Goal: Check status: Check status

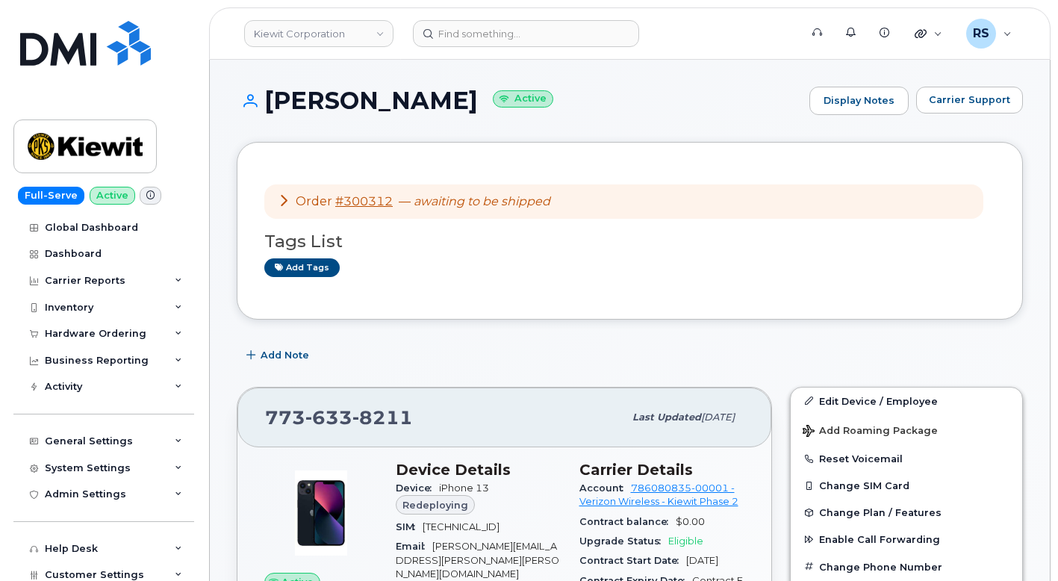
click at [7, 560] on div "Full-Serve Active Global Dashboard Dashboard Carrier Reports Monthly Billing Da…" at bounding box center [101, 290] width 202 height 581
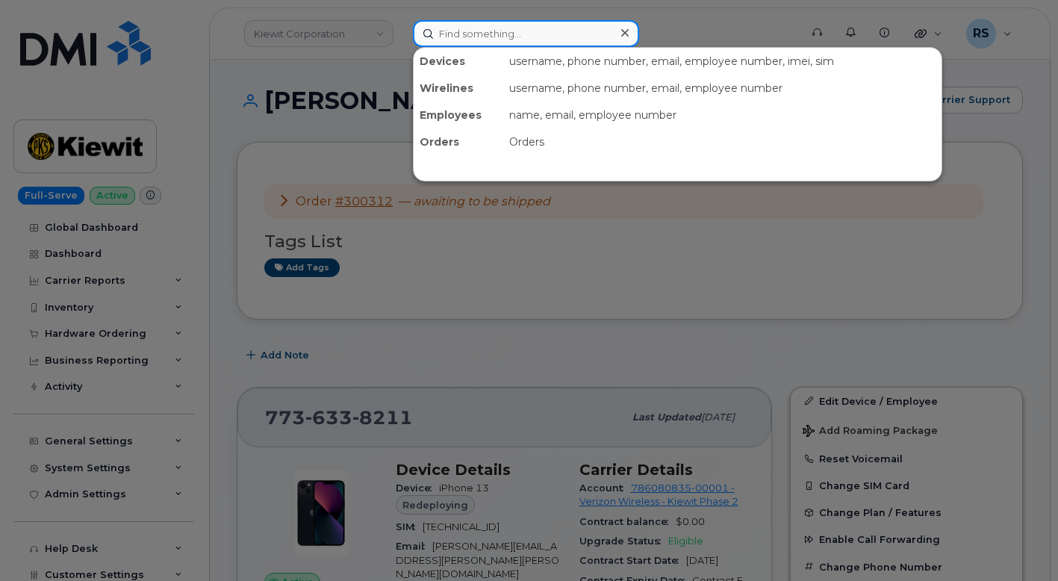
click at [450, 30] on input at bounding box center [526, 33] width 226 height 27
paste input "773-633-8211"
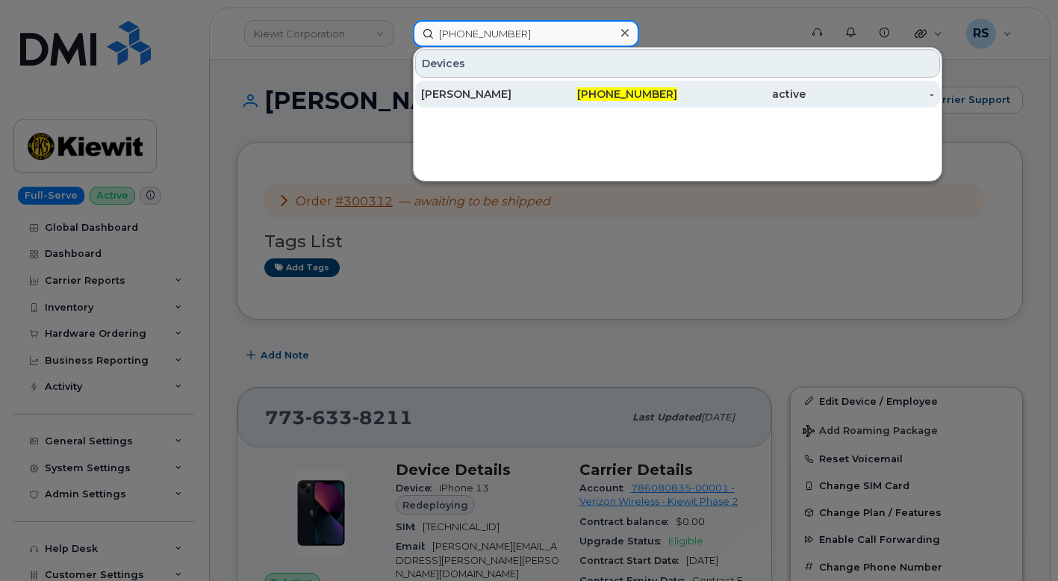
type input "773-633-8211"
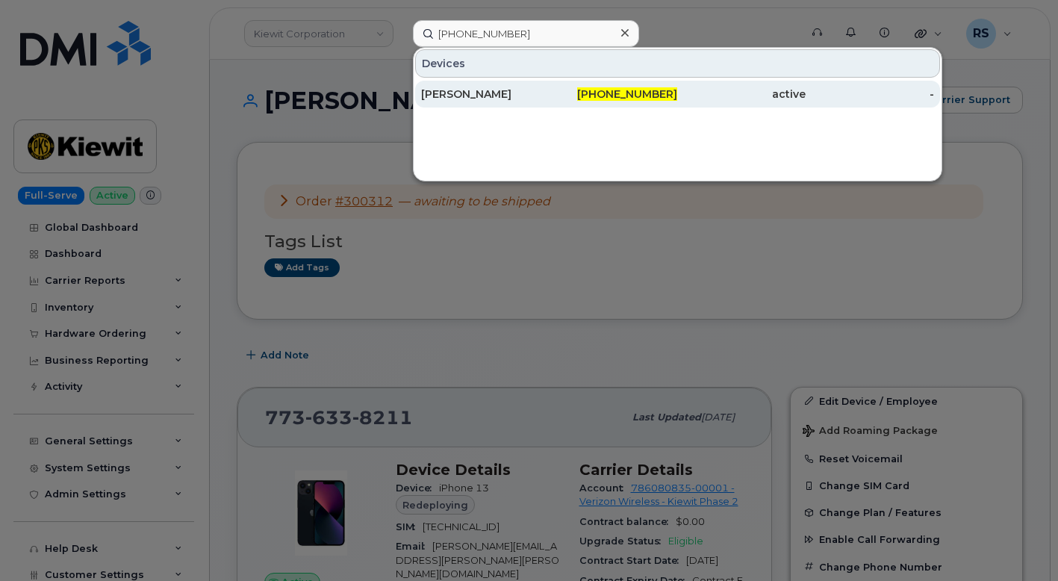
click at [460, 94] on div "Matthew Schmaedeke" at bounding box center [485, 94] width 128 height 15
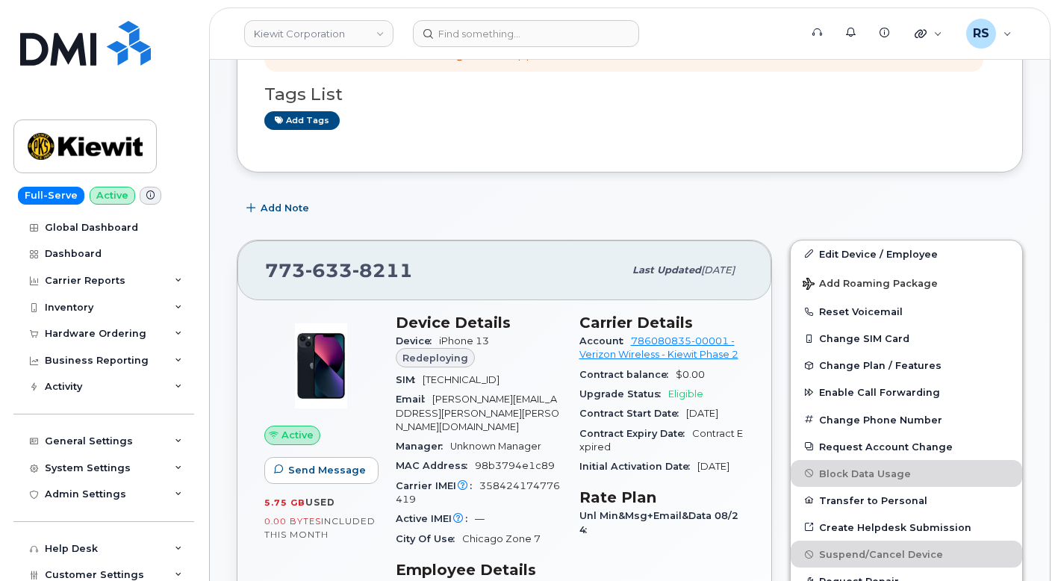
scroll to position [199, 0]
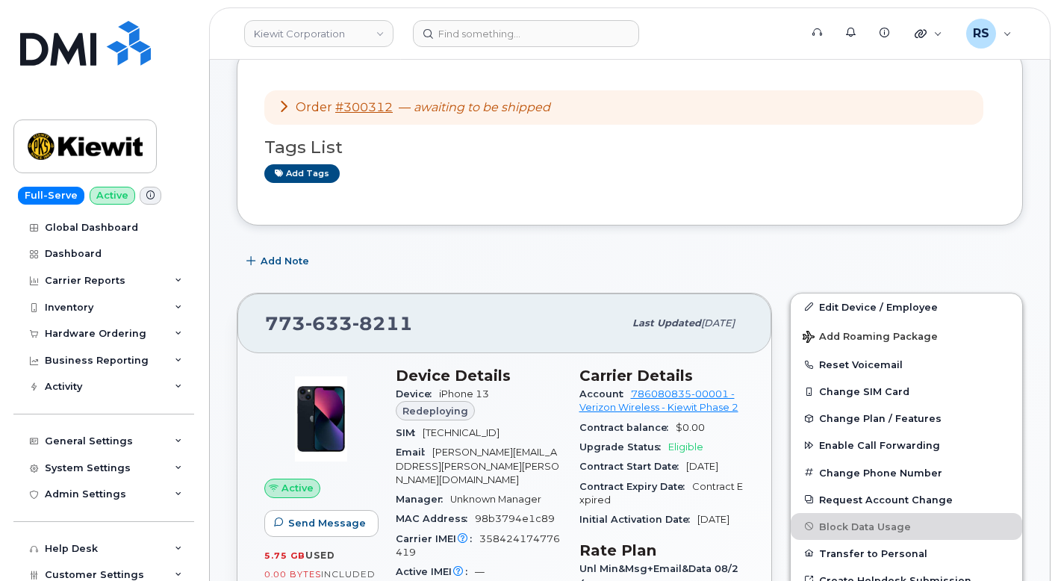
scroll to position [0, 0]
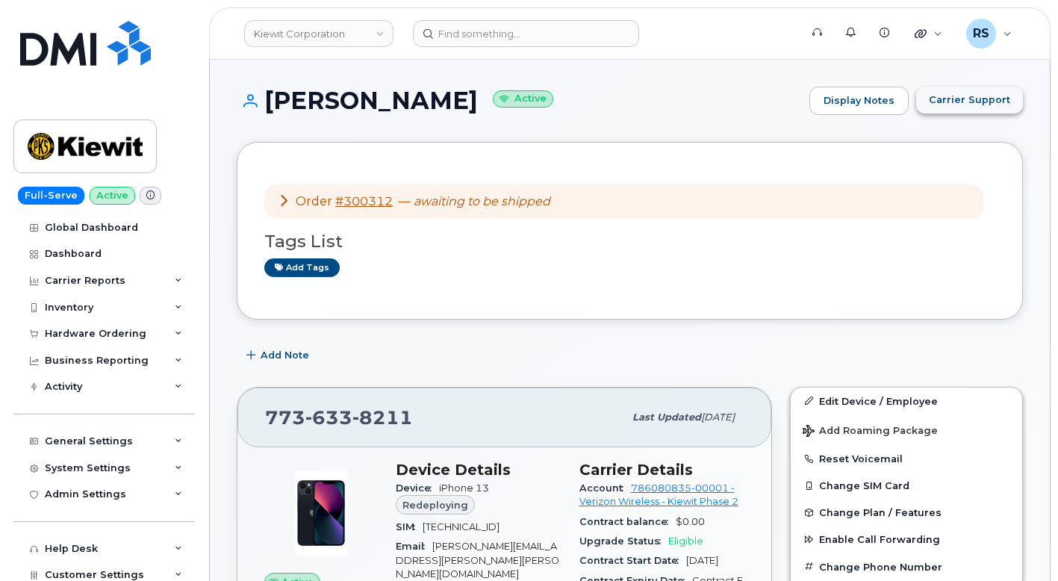
click at [956, 97] on span "Carrier Support" at bounding box center [968, 100] width 81 height 14
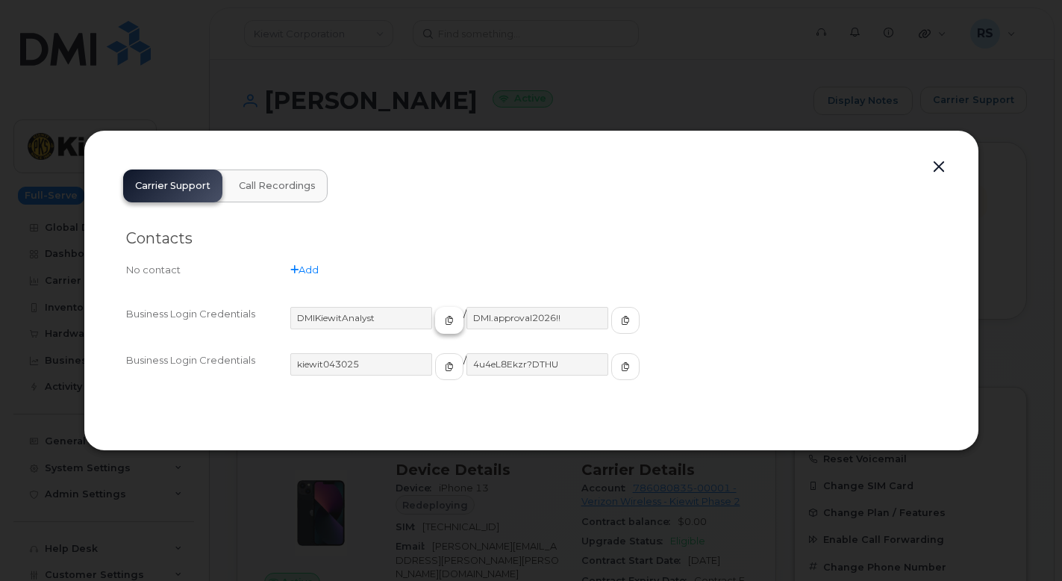
click at [445, 319] on icon "button" at bounding box center [449, 320] width 9 height 9
click at [621, 321] on icon "button" at bounding box center [625, 320] width 9 height 9
drag, startPoint x: 588, startPoint y: 202, endPoint x: 740, endPoint y: 210, distance: 152.5
click at [590, 202] on div "Carrier Support Call Recordings Contacts No contact Add Business Login Credenti…" at bounding box center [531, 290] width 840 height 266
click at [935, 172] on button "button" at bounding box center [939, 167] width 22 height 21
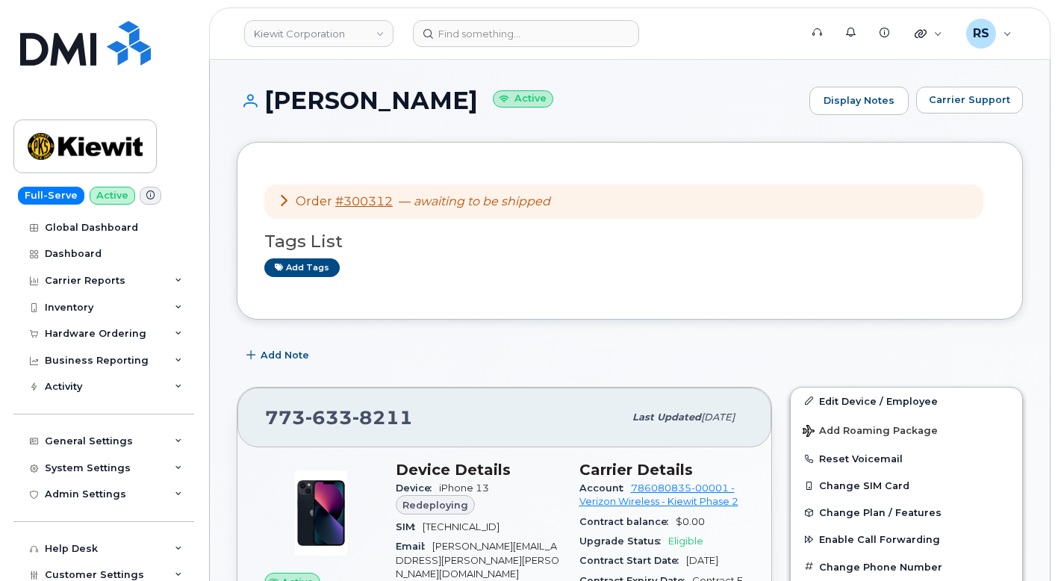
click at [10, 560] on div "Full-Serve Active Global Dashboard Dashboard Carrier Reports Monthly Billing Da…" at bounding box center [101, 290] width 202 height 581
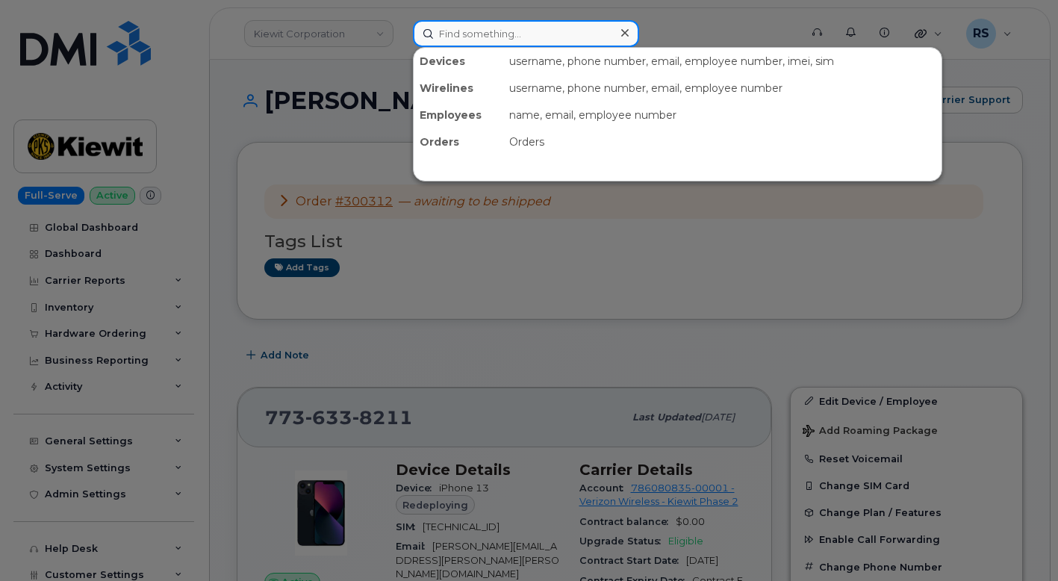
click at [478, 31] on input at bounding box center [526, 33] width 226 height 27
paste input "216-205-8239"
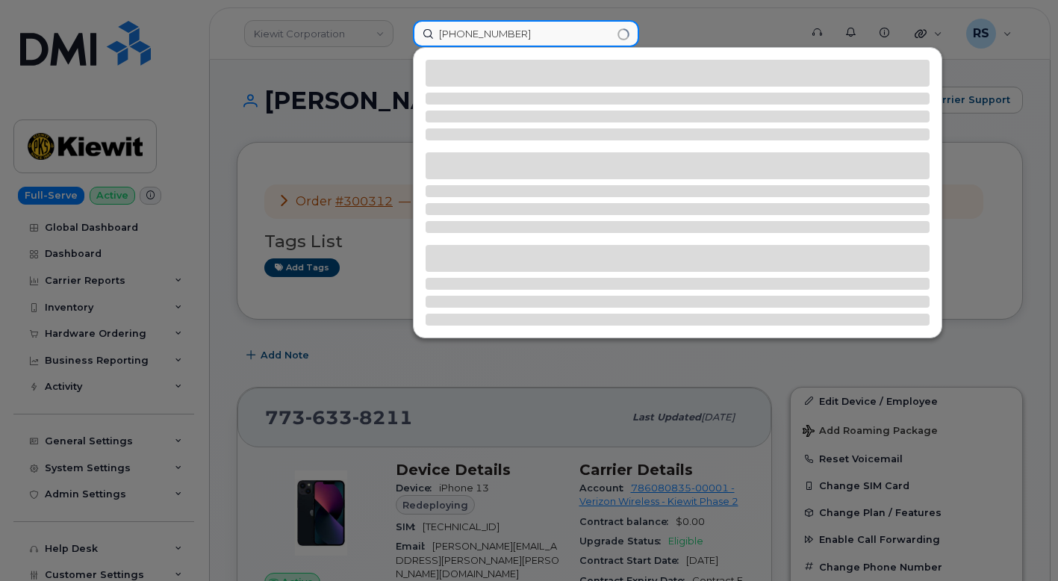
type input "216-205-8239"
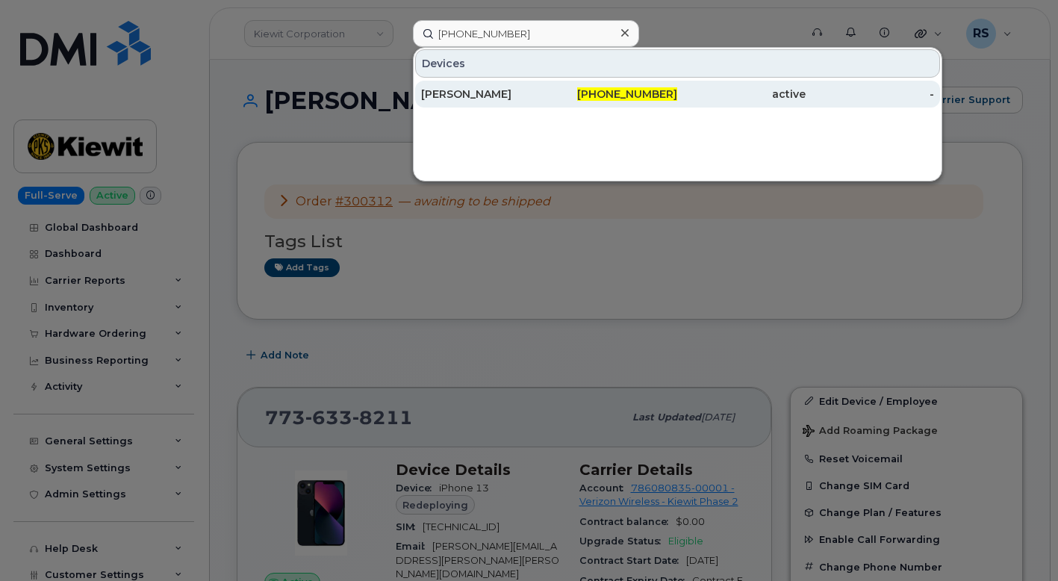
click at [463, 90] on div "[PERSON_NAME]" at bounding box center [485, 94] width 128 height 15
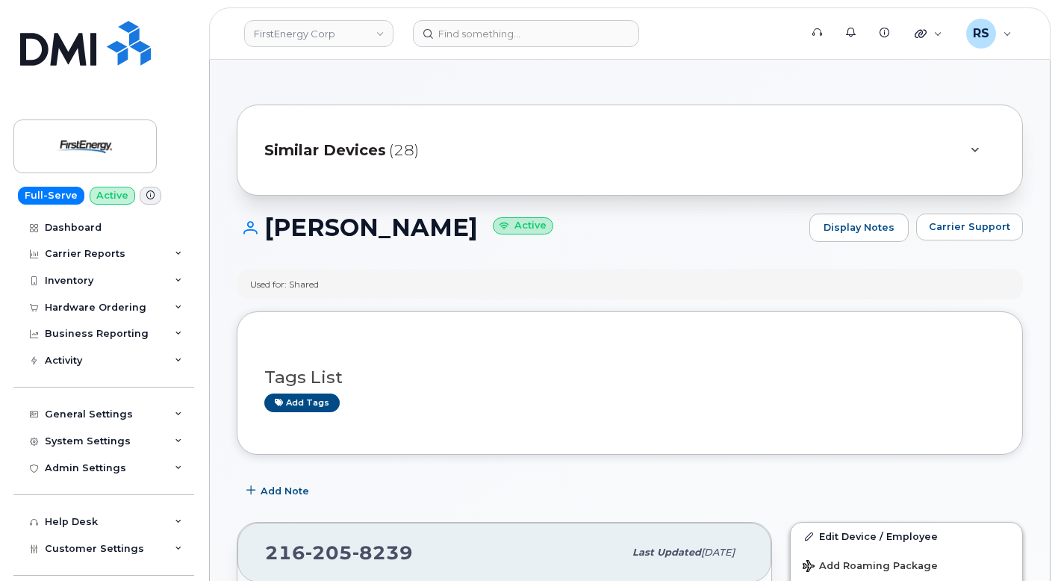
click at [662, 240] on h1 "[PERSON_NAME] Active" at bounding box center [519, 227] width 565 height 26
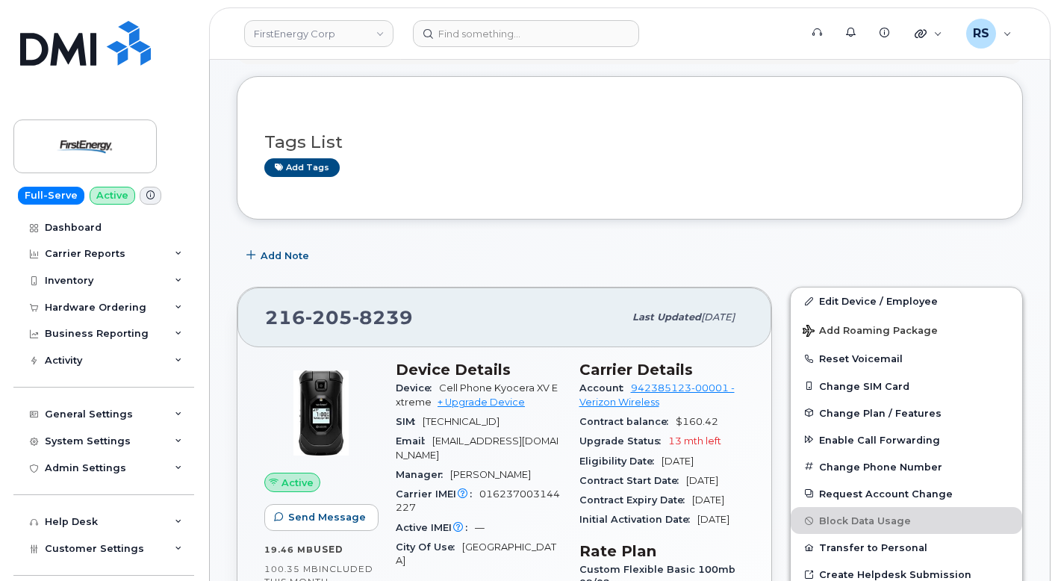
scroll to position [249, 0]
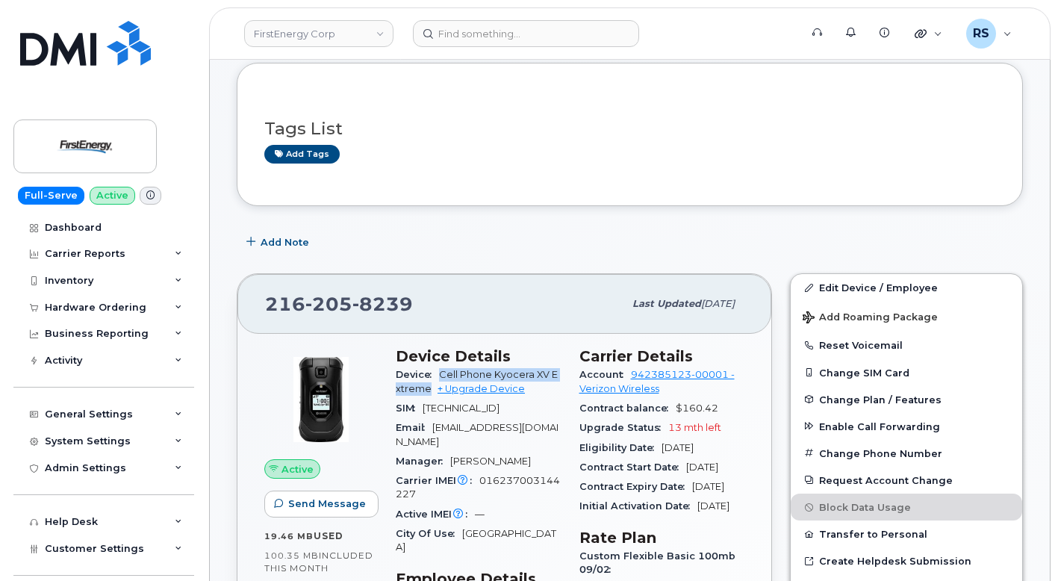
drag, startPoint x: 443, startPoint y: 372, endPoint x: 425, endPoint y: 392, distance: 26.4
click at [425, 392] on span "Cell Phone Kyocera XV Extreme" at bounding box center [477, 381] width 162 height 25
drag, startPoint x: 413, startPoint y: 380, endPoint x: 369, endPoint y: 401, distance: 48.7
click at [370, 401] on div at bounding box center [320, 399] width 113 height 104
drag, startPoint x: 440, startPoint y: 370, endPoint x: 428, endPoint y: 389, distance: 22.2
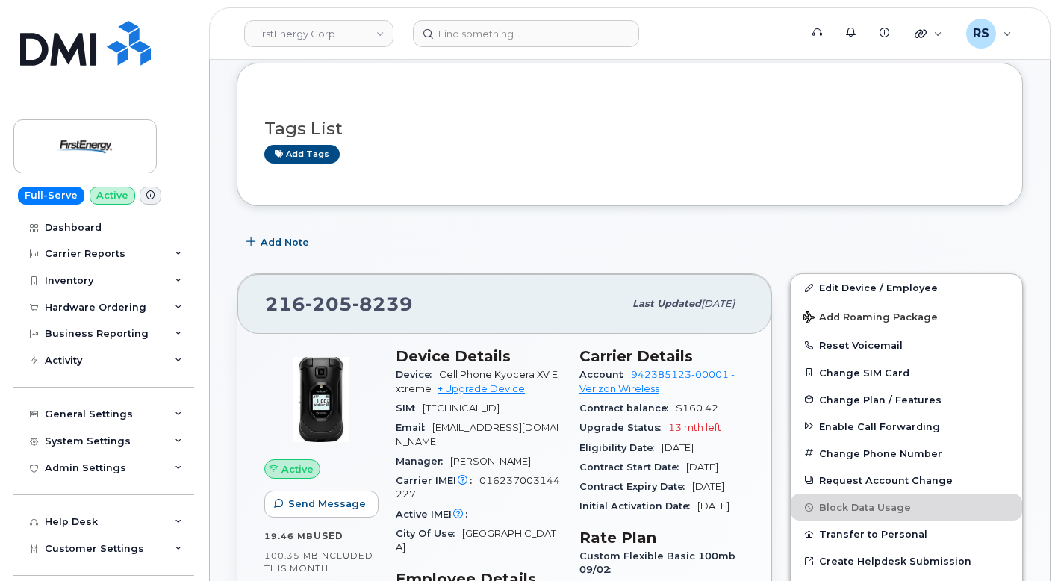
click at [428, 389] on span "Cell Phone Kyocera XV Extreme + Upgrade Device" at bounding box center [477, 381] width 162 height 25
copy span "Cell Phone Kyocera XV Extreme"
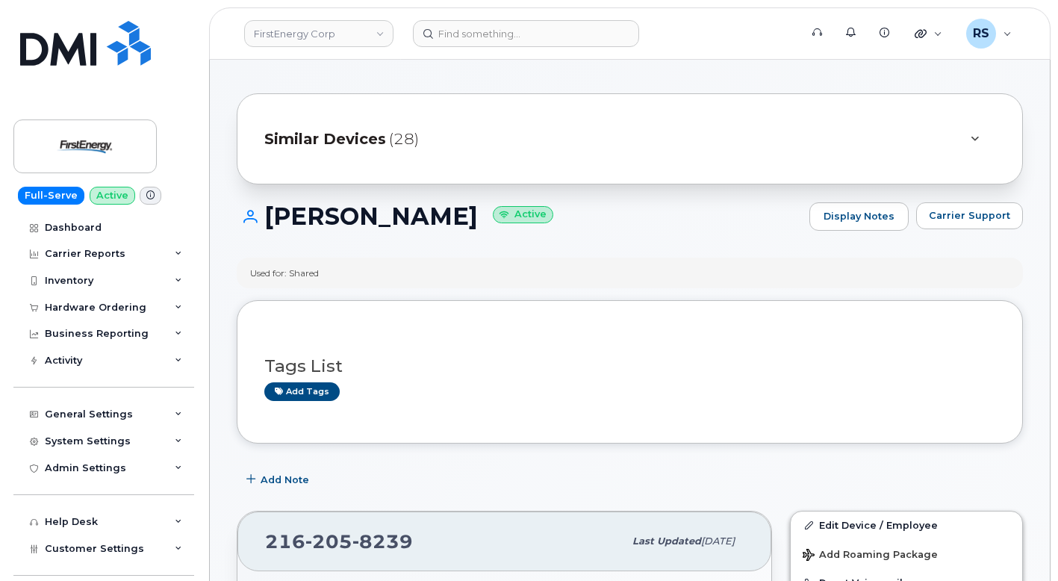
scroll to position [0, 0]
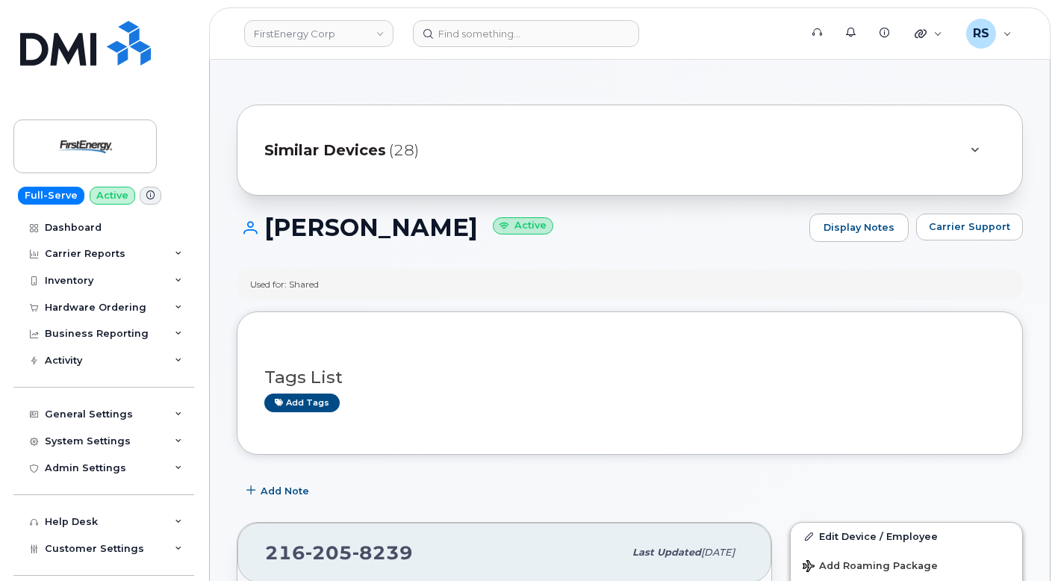
click at [340, 148] on span "Similar Devices" at bounding box center [325, 151] width 122 height 22
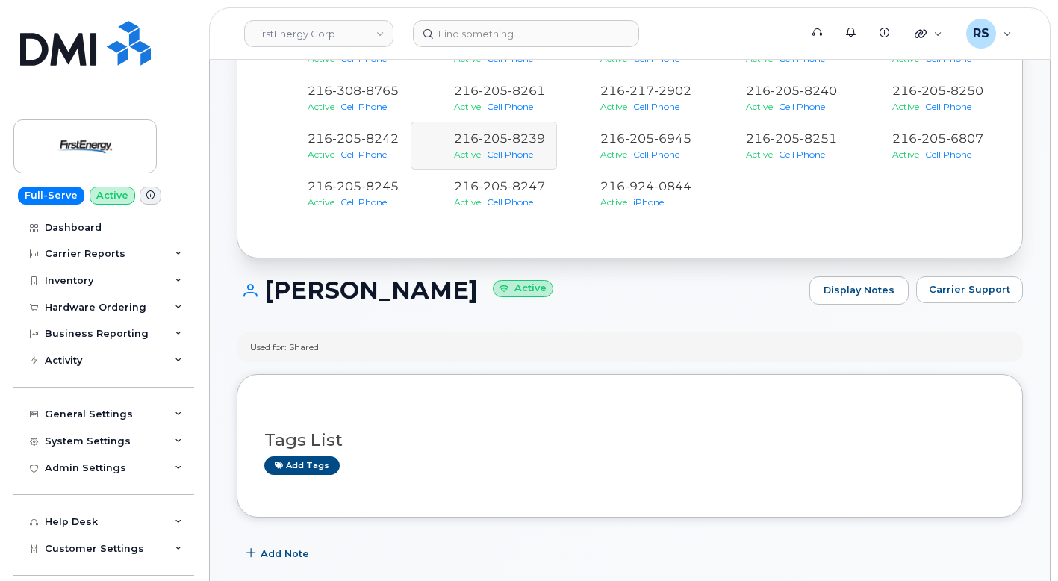
scroll to position [349, 0]
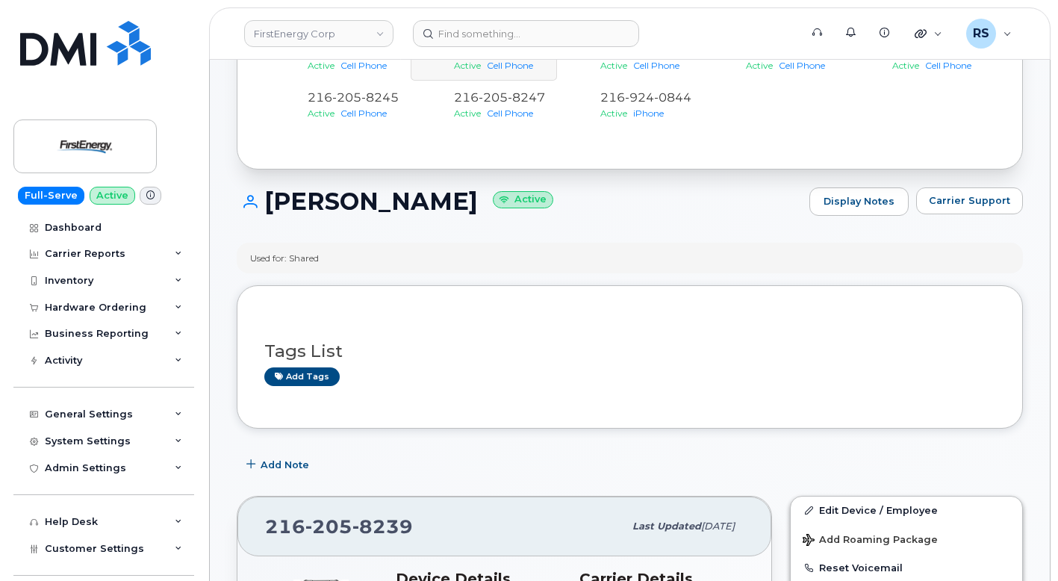
click at [617, 239] on div "[PERSON_NAME] Active Display Notes Carrier Support" at bounding box center [630, 214] width 786 height 55
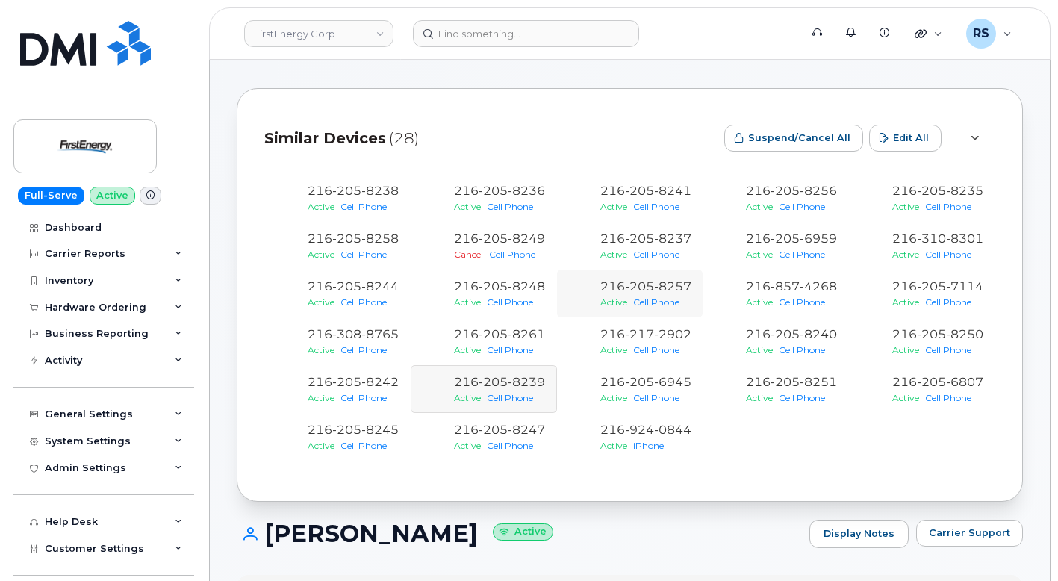
scroll to position [0, 0]
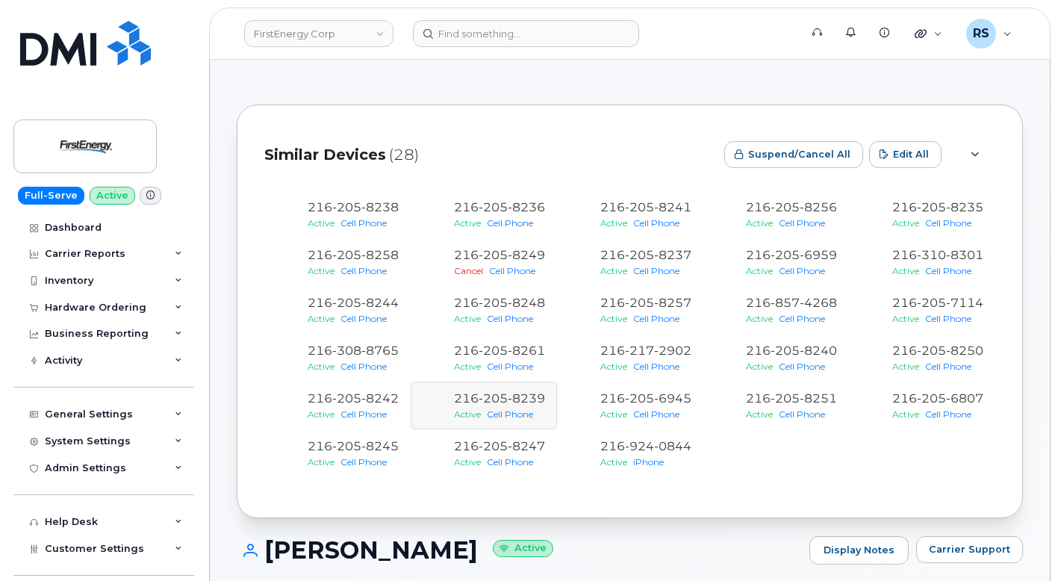
click at [976, 149] on div at bounding box center [974, 155] width 18 height 18
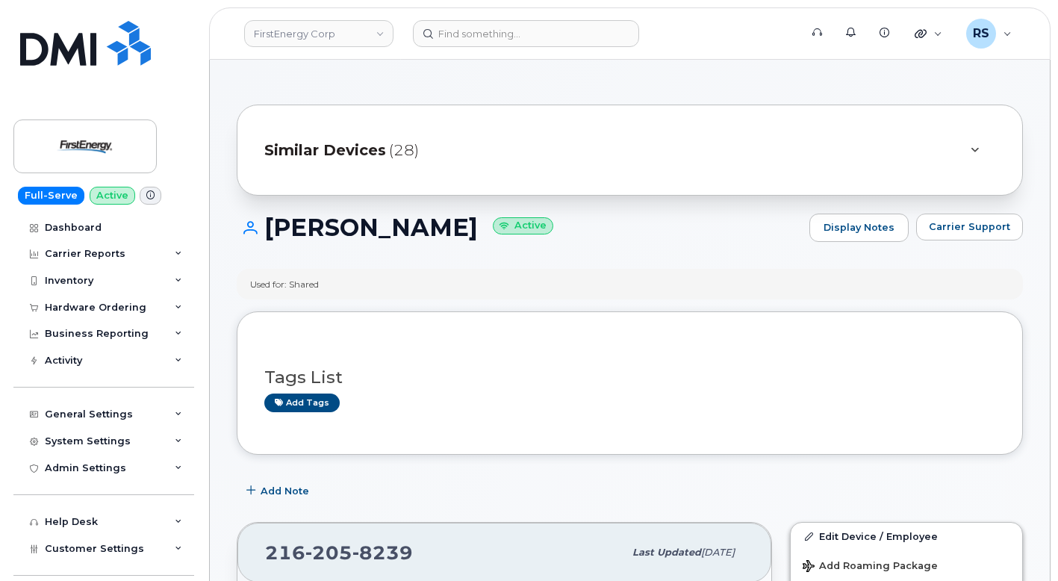
click at [605, 253] on div "[PERSON_NAME] Active Display Notes Carrier Support" at bounding box center [630, 240] width 786 height 55
click at [5, 554] on div "Full-Serve Active Dashboard Carrier Reports Monthly Billing Data Daily Data Poo…" at bounding box center [101, 290] width 202 height 581
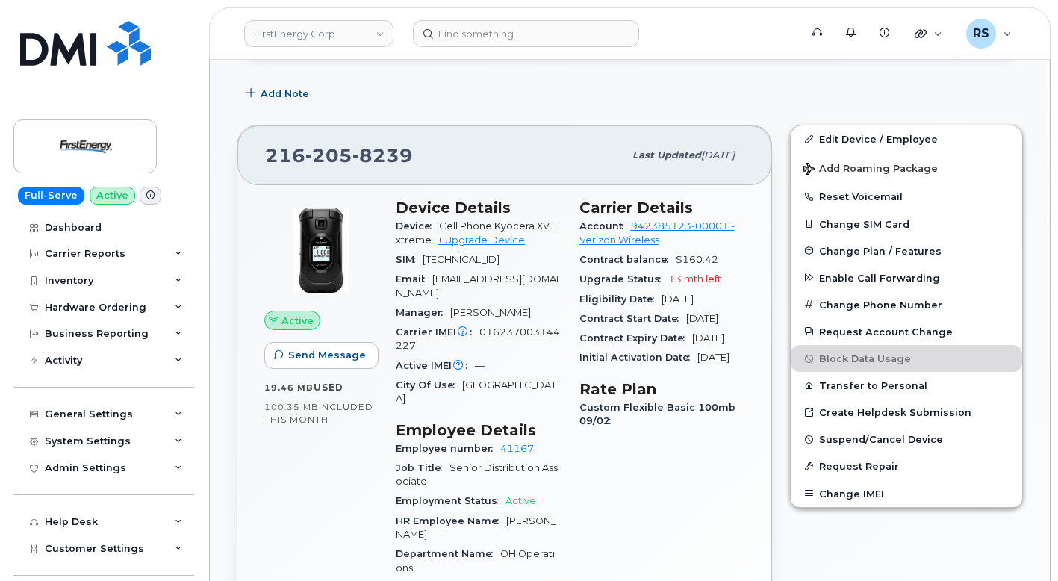
scroll to position [398, 0]
drag, startPoint x: 492, startPoint y: 225, endPoint x: 427, endPoint y: 242, distance: 67.0
click at [427, 242] on span "Cell Phone Kyocera XV Extreme" at bounding box center [477, 231] width 162 height 25
copy span "Kyocera XV Extreme"
click at [581, 280] on span "Upgrade Status" at bounding box center [623, 277] width 89 height 11
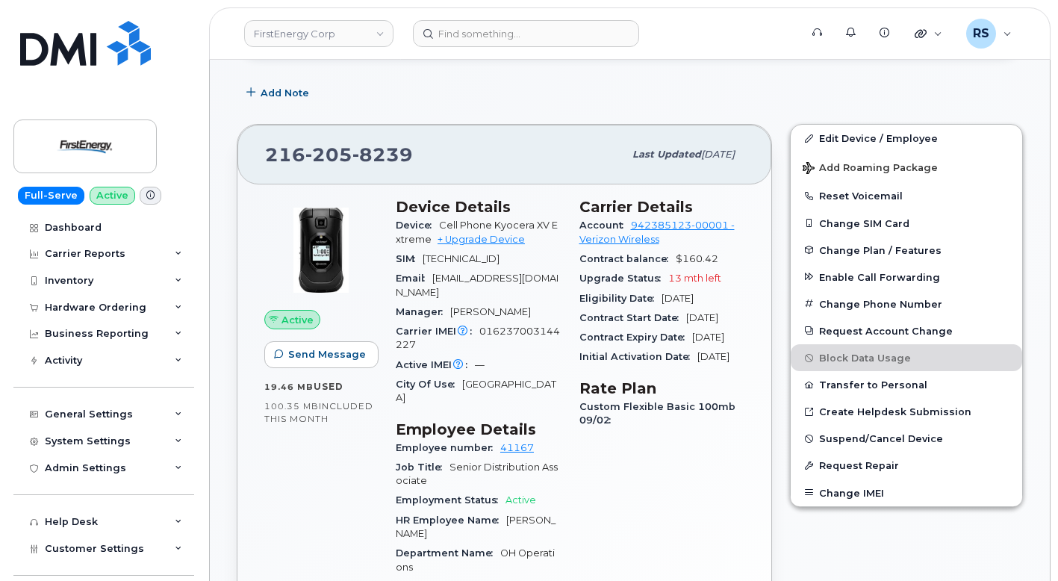
click at [581, 280] on span "Upgrade Status" at bounding box center [623, 277] width 89 height 11
drag, startPoint x: 581, startPoint y: 299, endPoint x: 746, endPoint y: 303, distance: 165.7
click at [746, 303] on div "Carrier Details Account 942385123-00001 - Verizon Wireless Contract balance $16…" at bounding box center [662, 464] width 184 height 550
copy div "Eligibility Date [DATE]"
drag, startPoint x: 725, startPoint y: 277, endPoint x: 669, endPoint y: 279, distance: 56.0
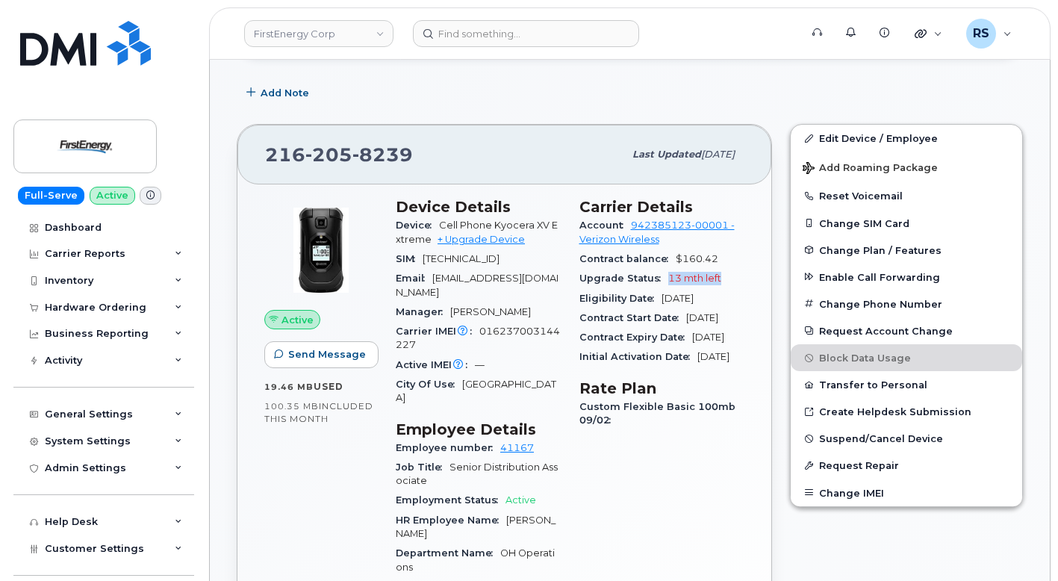
click at [669, 279] on div "Upgrade Status 13 mth left" at bounding box center [662, 278] width 166 height 19
copy span "13 mth left"
